Goal: Find specific page/section

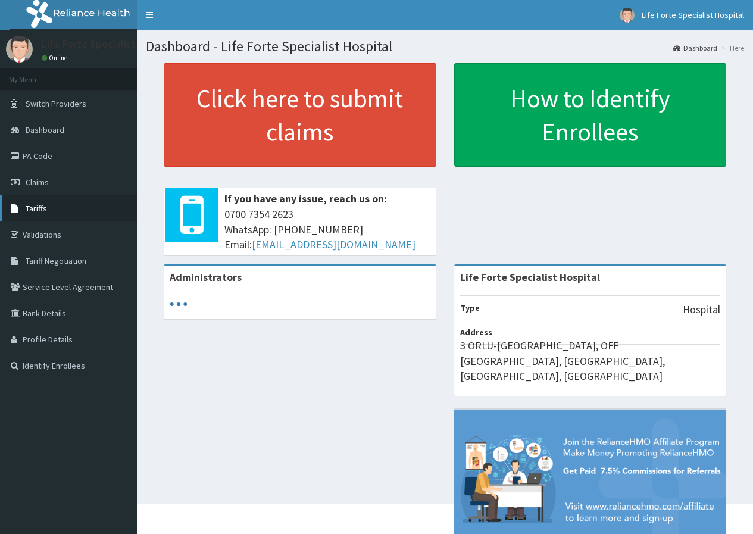
click at [51, 204] on link "Tariffs" at bounding box center [68, 208] width 137 height 26
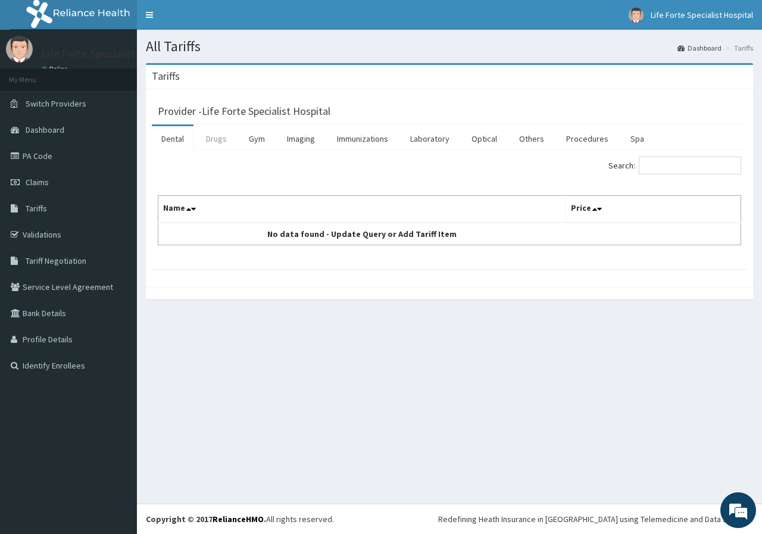
click at [214, 141] on link "Drugs" at bounding box center [216, 138] width 40 height 25
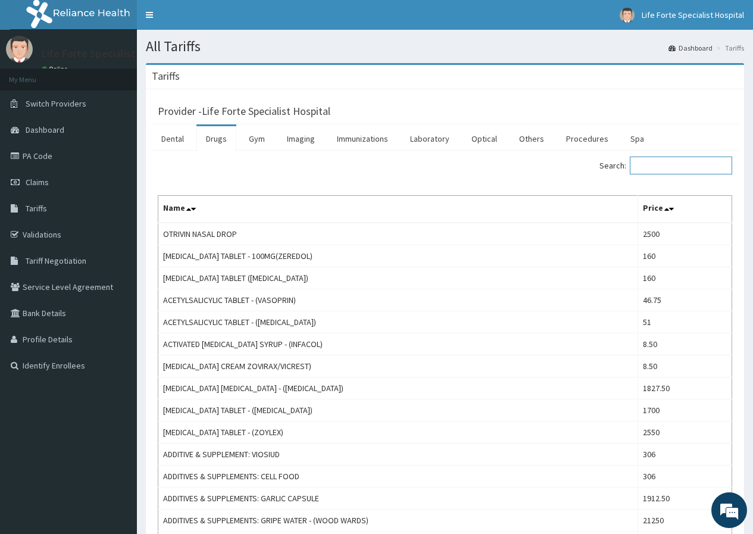
click at [669, 159] on input "Search:" at bounding box center [681, 165] width 102 height 18
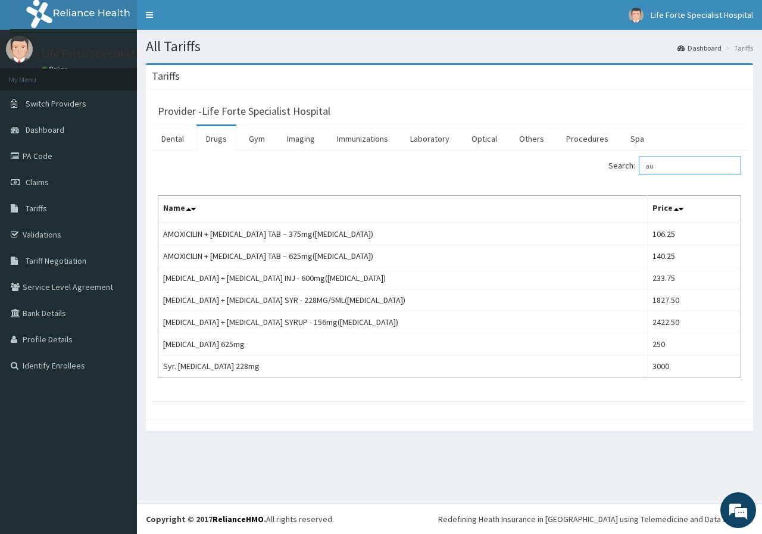
type input "a"
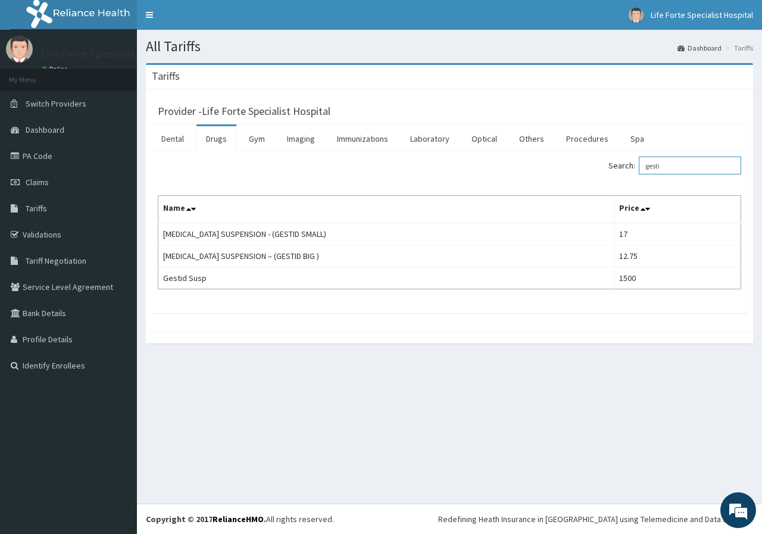
type input "gesti"
